Goal: Information Seeking & Learning: Check status

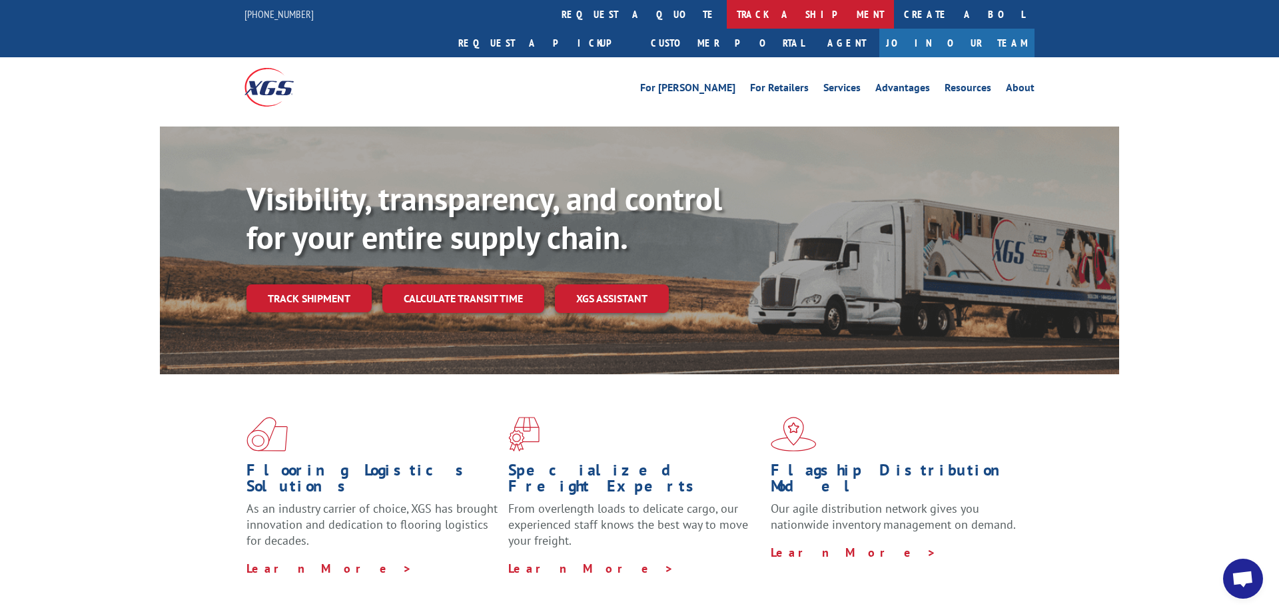
click at [727, 18] on link "track a shipment" at bounding box center [810, 14] width 167 height 29
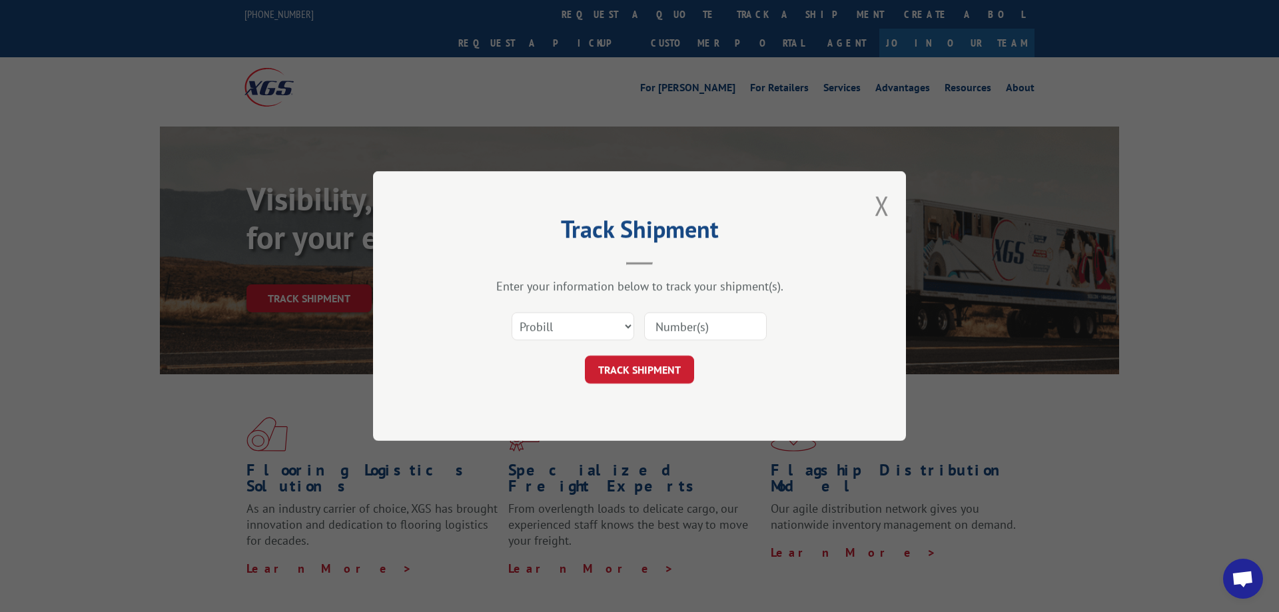
click at [667, 320] on input at bounding box center [705, 326] width 123 height 28
paste input "17444431"
type input "17444431"
click at [654, 369] on button "TRACK SHIPMENT" at bounding box center [639, 370] width 109 height 28
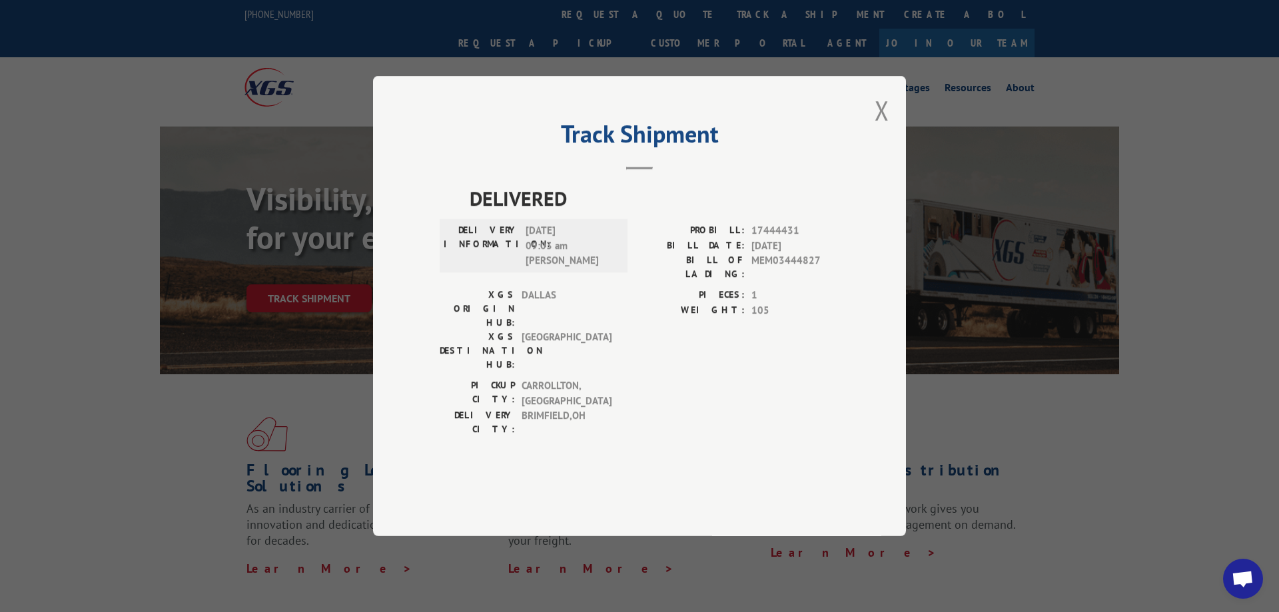
drag, startPoint x: 884, startPoint y: 150, endPoint x: 846, endPoint y: 125, distance: 45.1
click at [884, 128] on button "Close modal" at bounding box center [881, 110] width 15 height 35
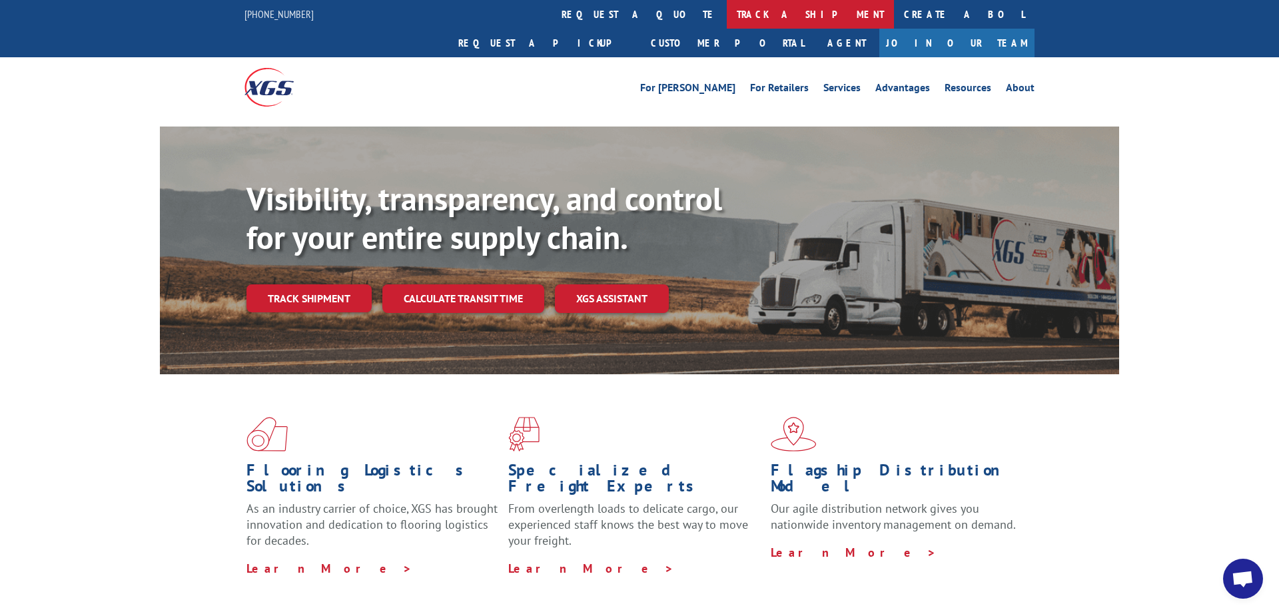
click at [727, 9] on link "track a shipment" at bounding box center [810, 14] width 167 height 29
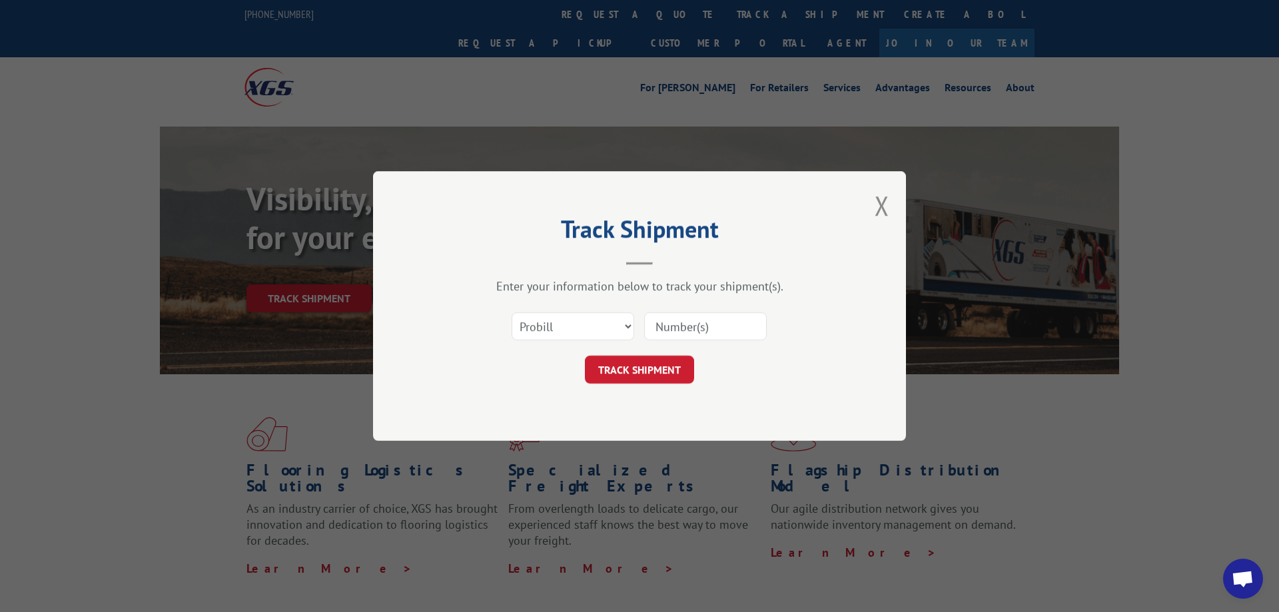
click at [667, 328] on input at bounding box center [705, 326] width 123 height 28
paste input "17444432"
type input "17444432"
click at [653, 380] on button "TRACK SHIPMENT" at bounding box center [639, 370] width 109 height 28
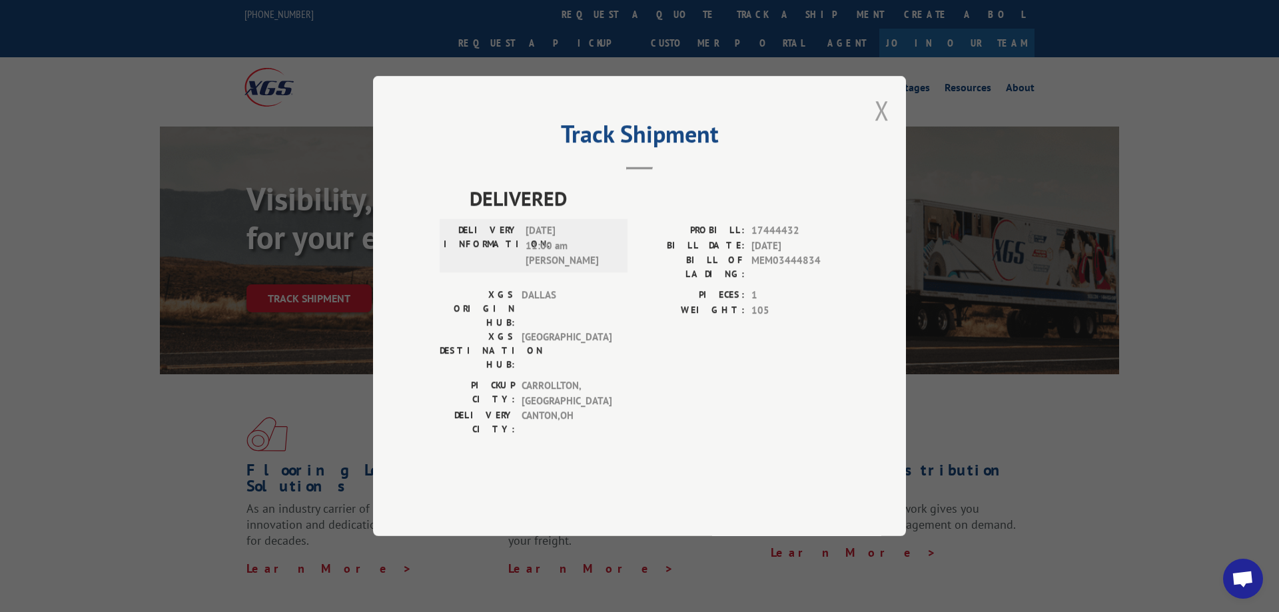
click at [882, 128] on button "Close modal" at bounding box center [881, 110] width 15 height 35
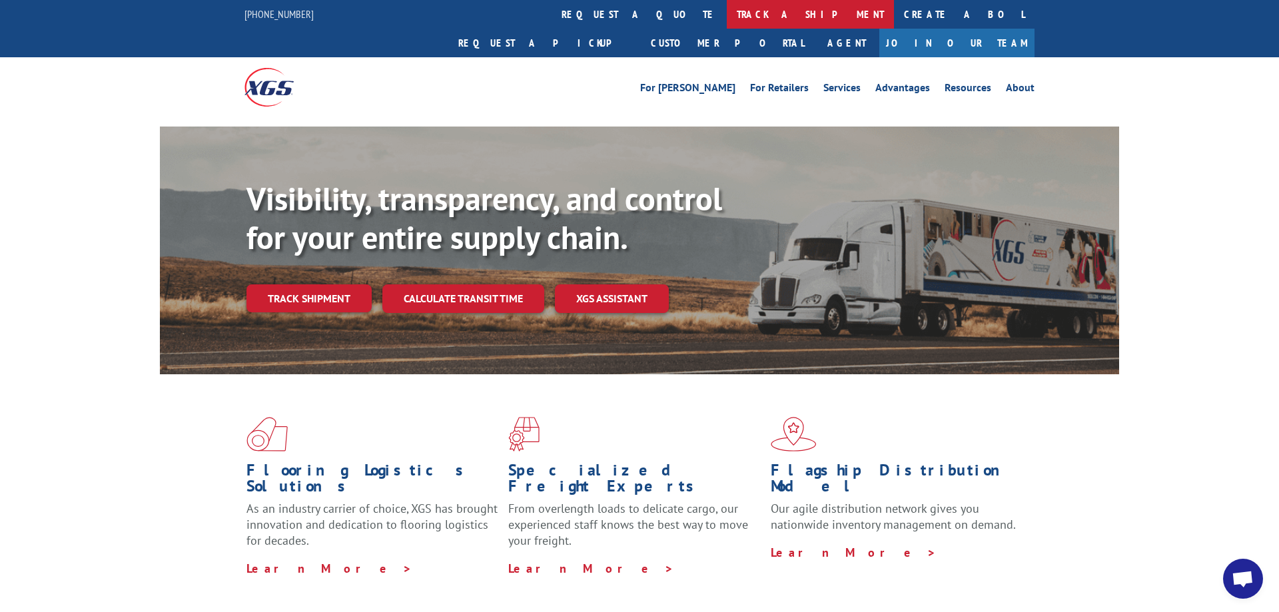
click at [727, 17] on link "track a shipment" at bounding box center [810, 14] width 167 height 29
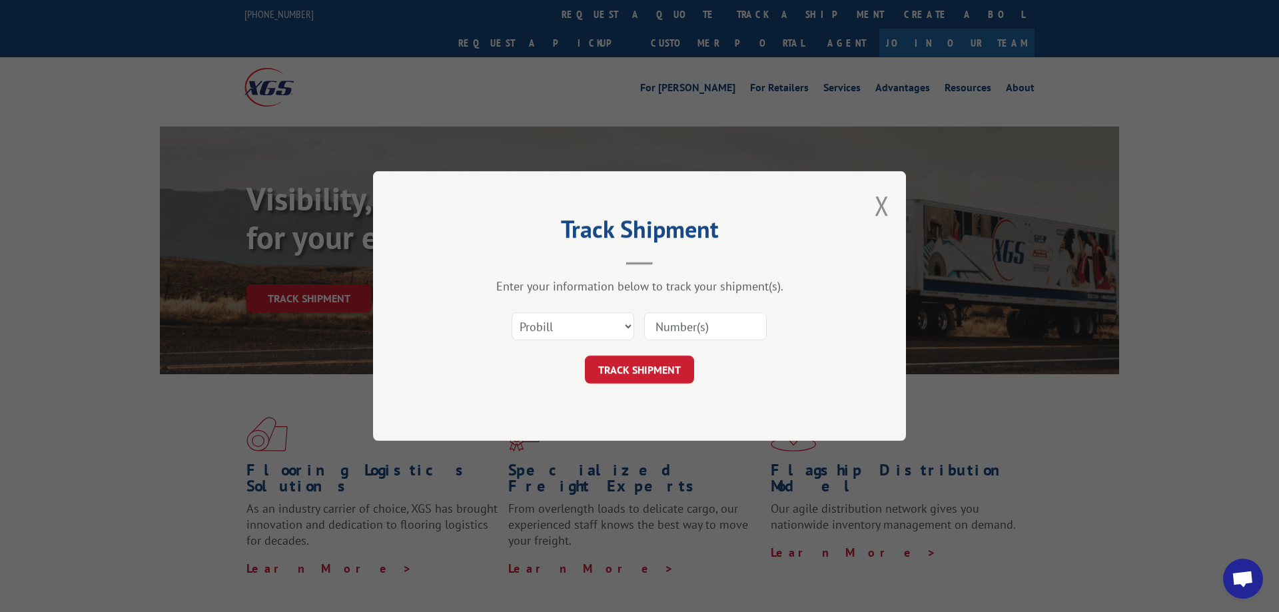
click at [675, 323] on input at bounding box center [705, 326] width 123 height 28
paste input "17444430"
type input "17444430"
click at [658, 368] on button "TRACK SHIPMENT" at bounding box center [639, 370] width 109 height 28
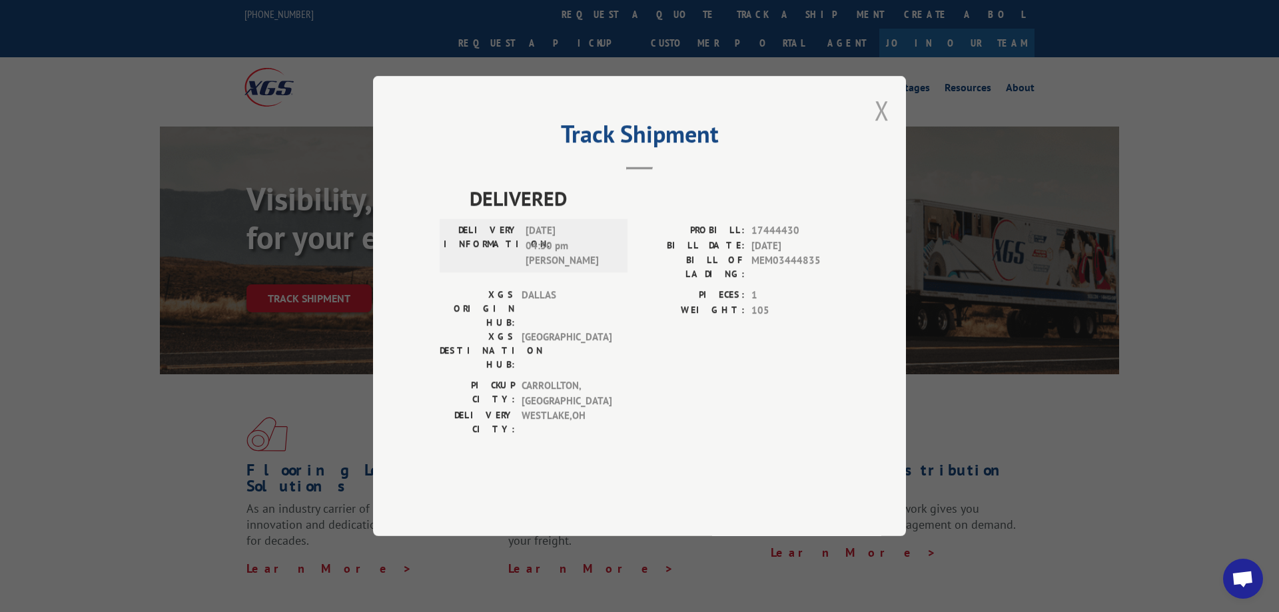
click at [882, 128] on button "Close modal" at bounding box center [881, 110] width 15 height 35
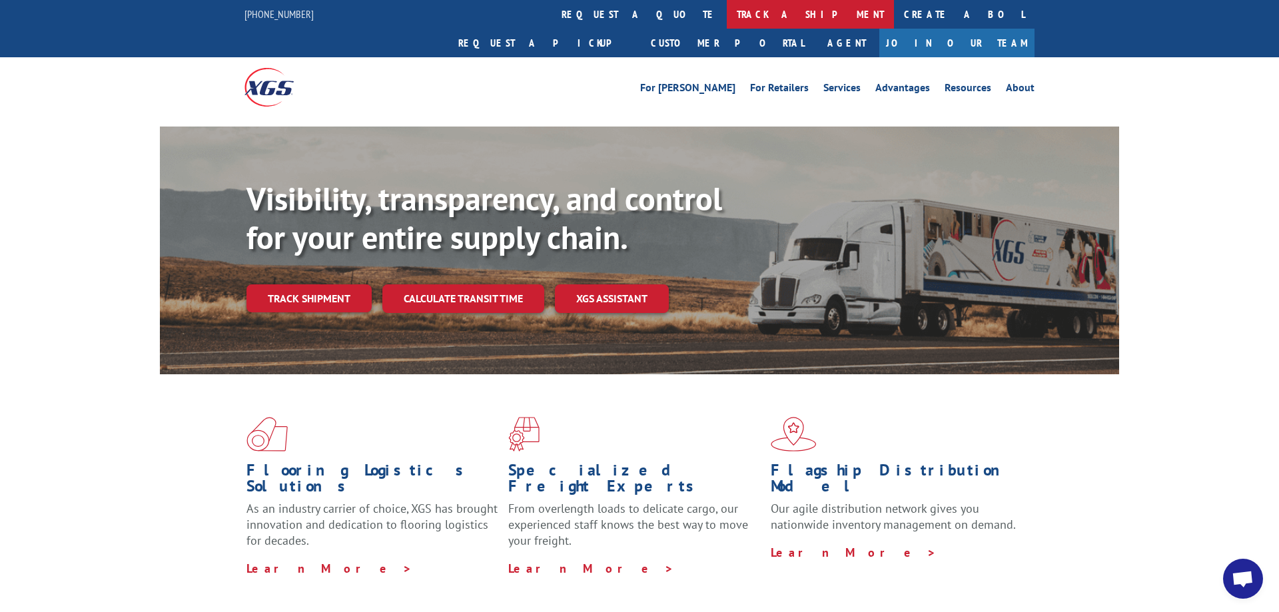
click at [727, 16] on link "track a shipment" at bounding box center [810, 14] width 167 height 29
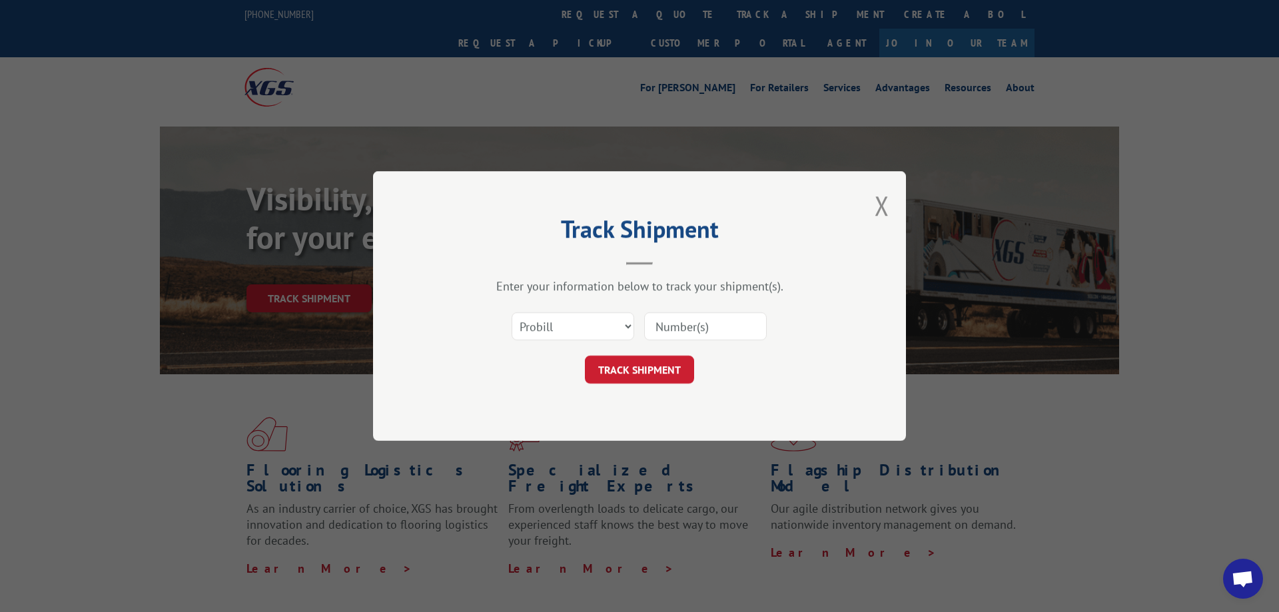
click at [673, 329] on input at bounding box center [705, 326] width 123 height 28
paste input "17444433"
type input "17444433"
click at [658, 360] on button "TRACK SHIPMENT" at bounding box center [639, 370] width 109 height 28
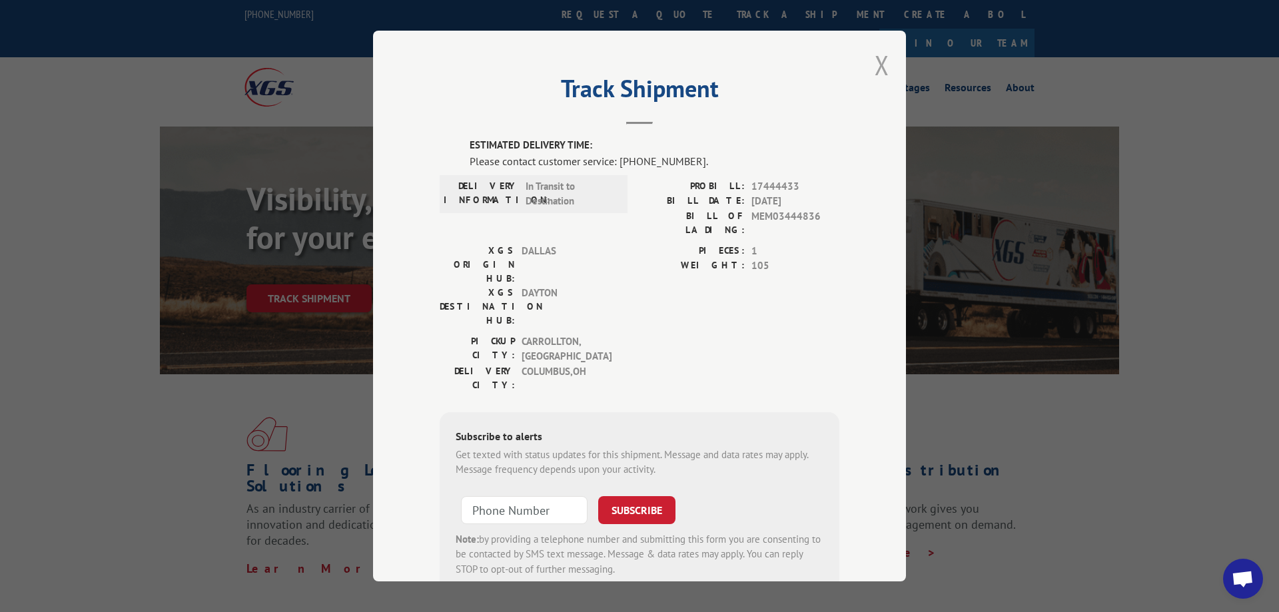
click at [884, 69] on button "Close modal" at bounding box center [881, 64] width 15 height 35
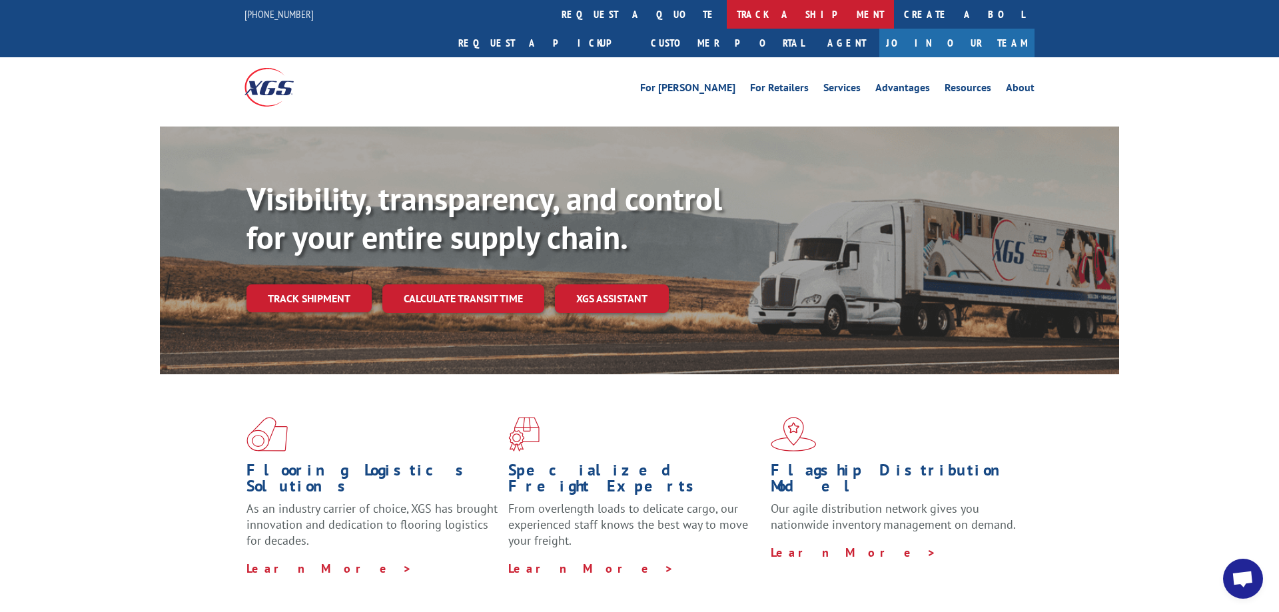
click at [727, 13] on link "track a shipment" at bounding box center [810, 14] width 167 height 29
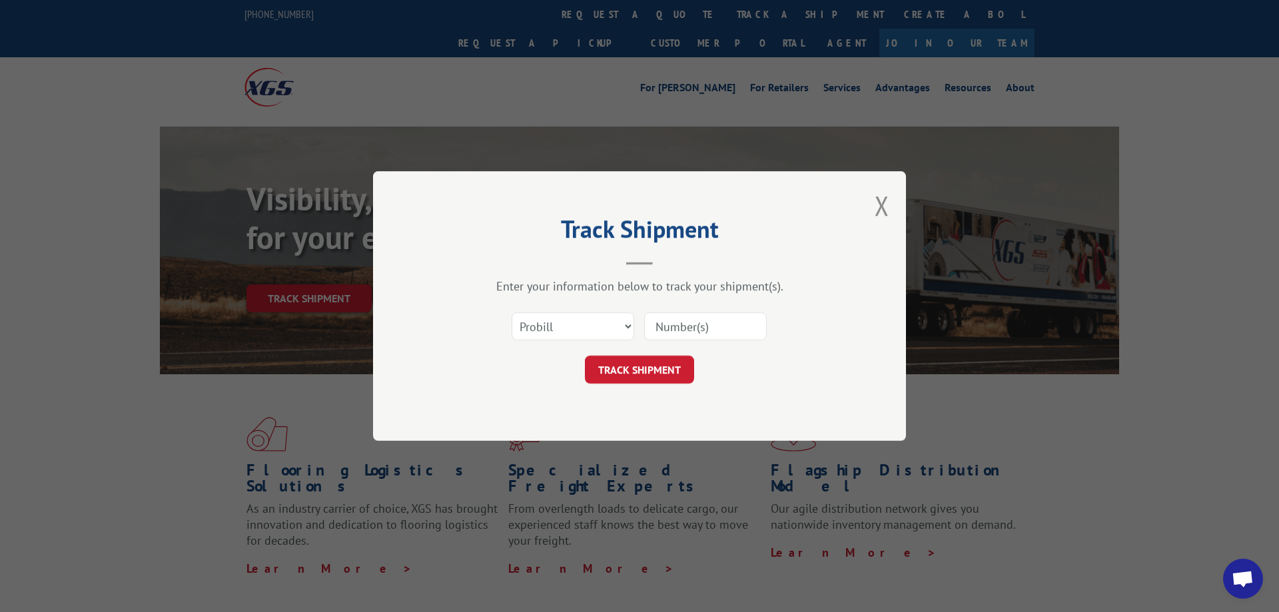
click at [678, 323] on input at bounding box center [705, 326] width 123 height 28
paste input "17103691"
type input "17103691"
click at [651, 368] on button "TRACK SHIPMENT" at bounding box center [639, 370] width 109 height 28
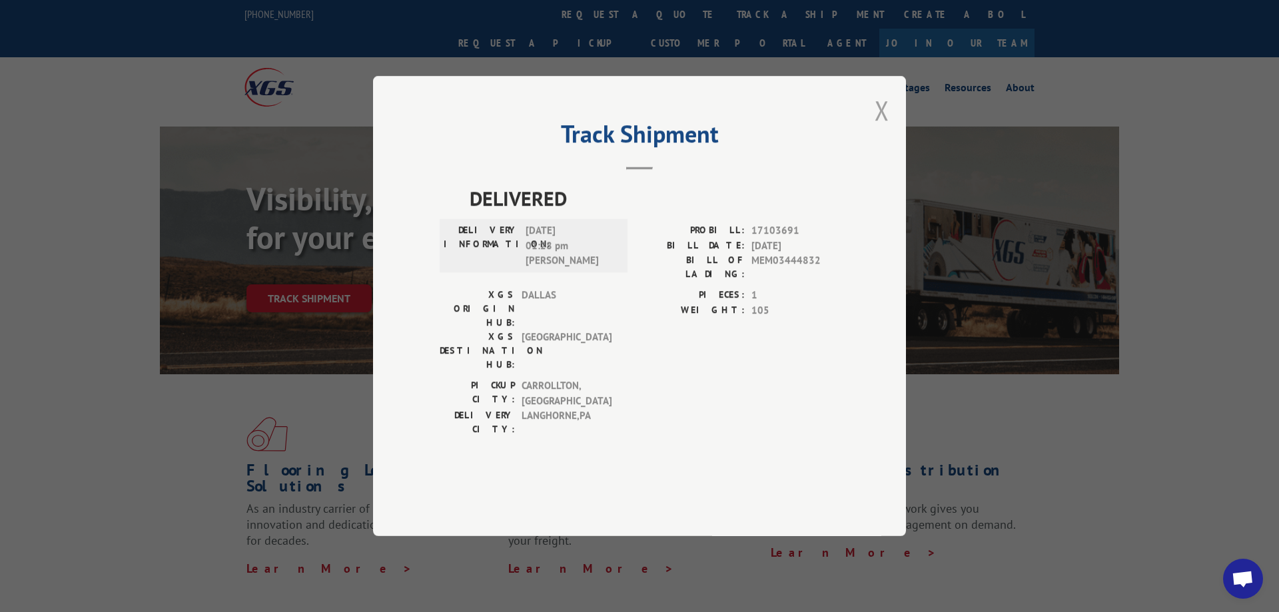
click at [876, 128] on button "Close modal" at bounding box center [881, 110] width 15 height 35
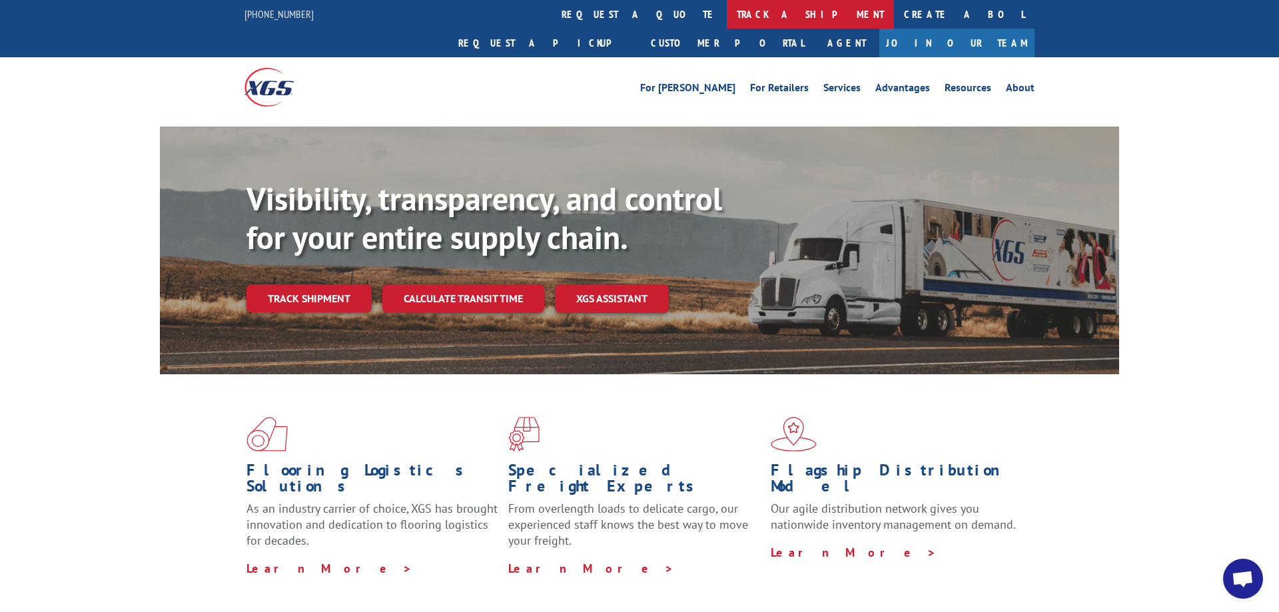
click at [727, 9] on link "track a shipment" at bounding box center [810, 14] width 167 height 29
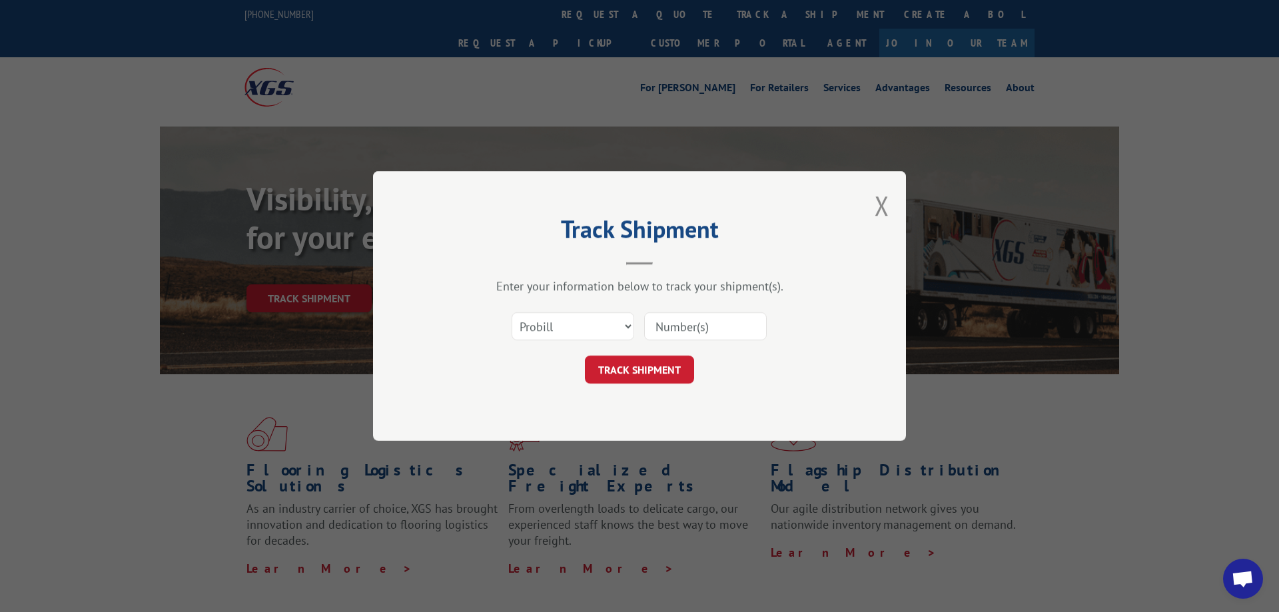
click at [689, 324] on input at bounding box center [705, 326] width 123 height 28
paste input "17444429"
type input "17444429"
click at [668, 368] on button "TRACK SHIPMENT" at bounding box center [639, 370] width 109 height 28
